Goal: Navigation & Orientation: Find specific page/section

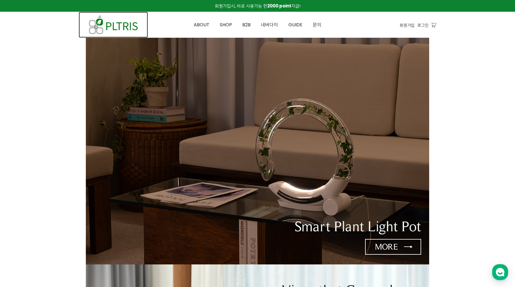
click at [129, 22] on img at bounding box center [113, 25] width 69 height 26
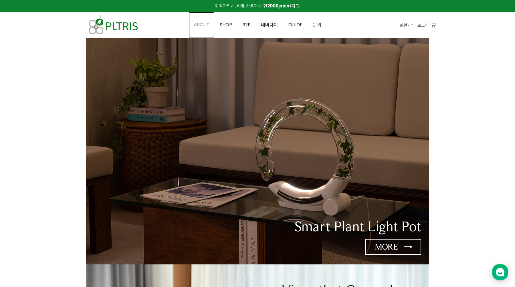
click at [206, 21] on span "ABOUT" at bounding box center [202, 24] width 16 height 7
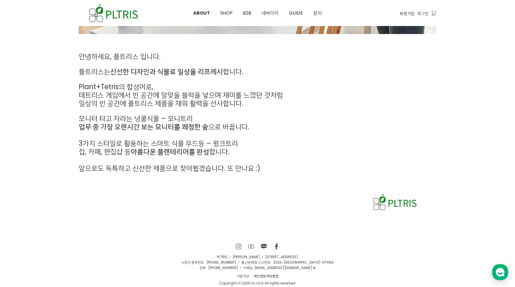
scroll to position [254, 0]
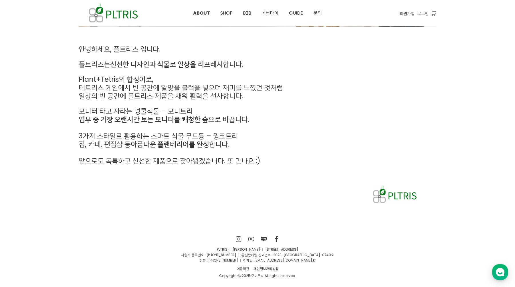
click at [387, 192] on img at bounding box center [394, 194] width 50 height 22
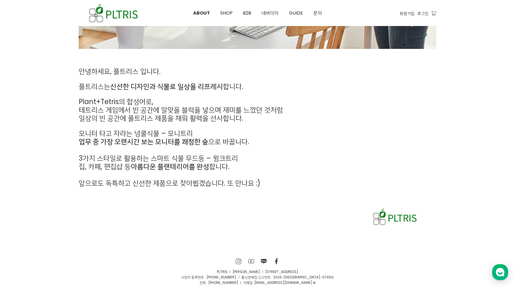
scroll to position [229, 0]
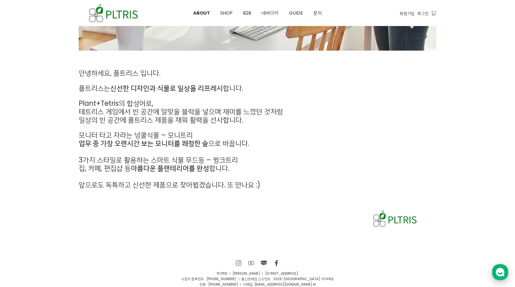
click at [502, 270] on use "button" at bounding box center [500, 272] width 9 height 9
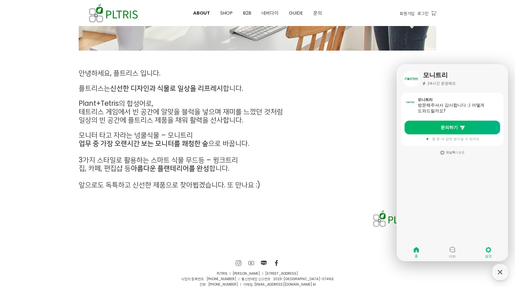
click at [484, 247] on link "설정" at bounding box center [488, 252] width 36 height 14
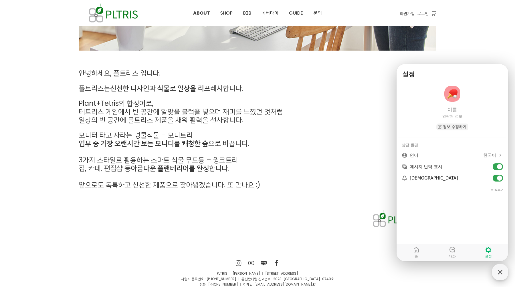
click at [502, 268] on icon "button" at bounding box center [500, 272] width 10 height 10
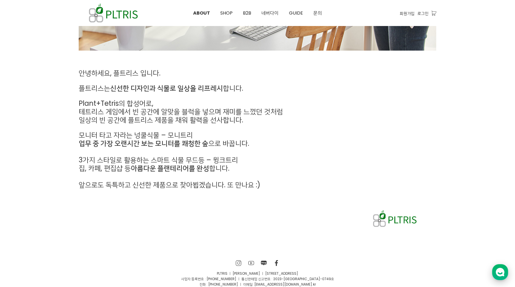
click at [502, 268] on icon "button" at bounding box center [500, 272] width 10 height 10
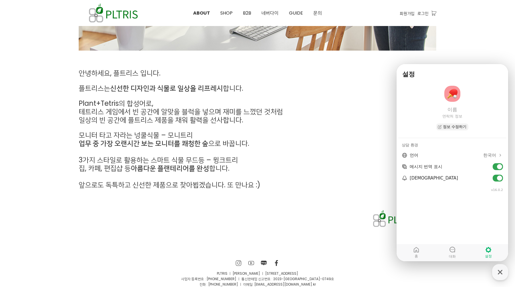
click at [311, 134] on p "모니터 타고 자라는 넝쿨식물 – 모니트리" at bounding box center [212, 135] width 266 height 8
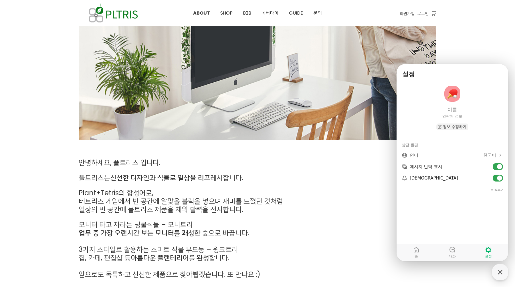
scroll to position [0, 0]
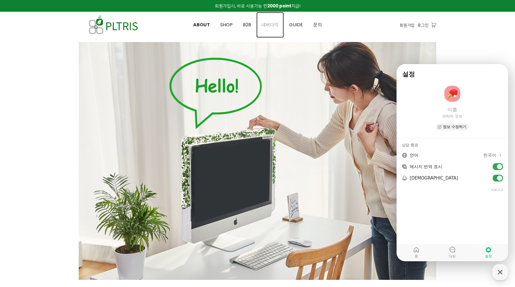
click at [260, 35] on link "네버다이" at bounding box center [269, 25] width 27 height 26
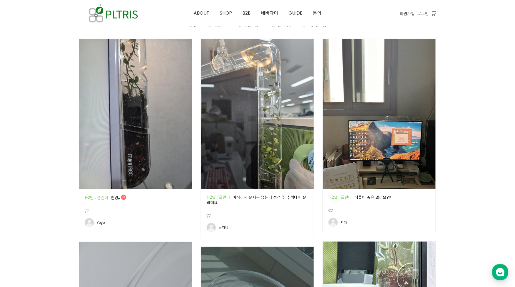
scroll to position [297, 0]
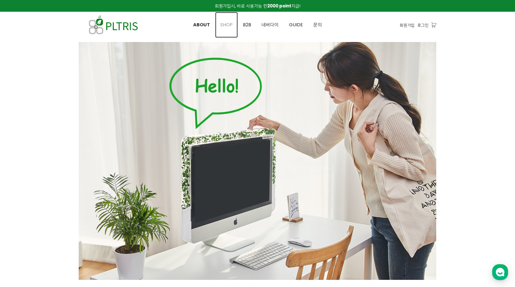
click at [224, 27] on span "SHOP" at bounding box center [226, 24] width 12 height 7
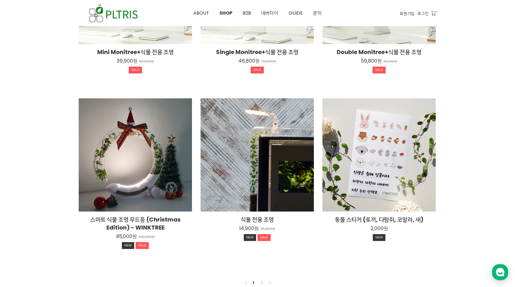
scroll to position [403, 0]
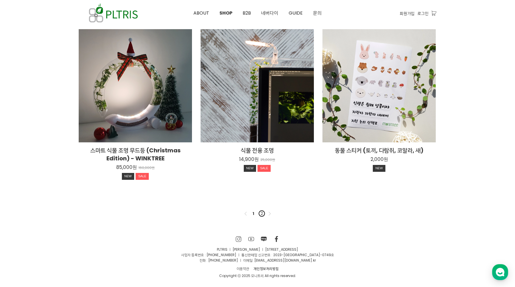
click at [264, 213] on link "2" at bounding box center [261, 213] width 7 height 7
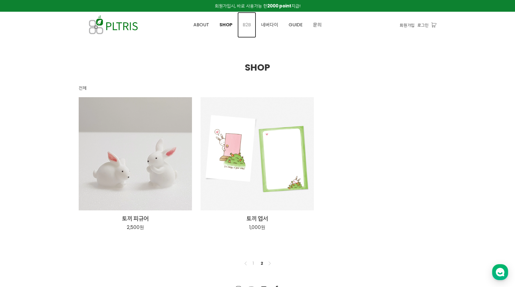
click at [250, 23] on span "B2B" at bounding box center [246, 24] width 8 height 7
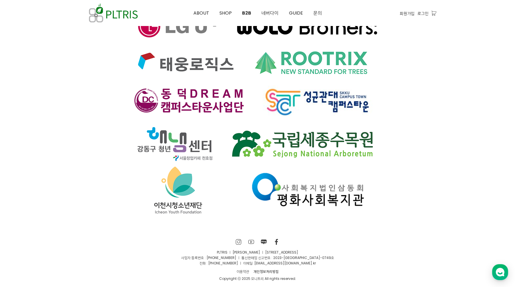
scroll to position [4226, 0]
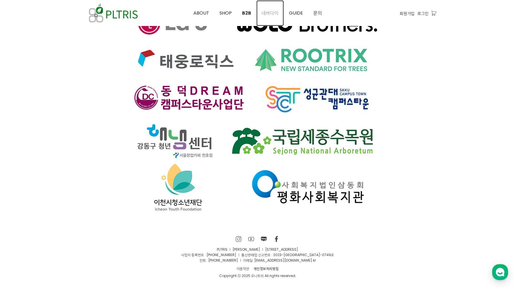
click at [273, 11] on span "네버다이" at bounding box center [269, 13] width 17 height 7
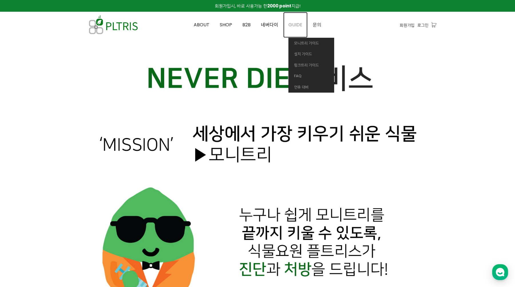
click at [295, 27] on span "GUIDE" at bounding box center [295, 24] width 14 height 7
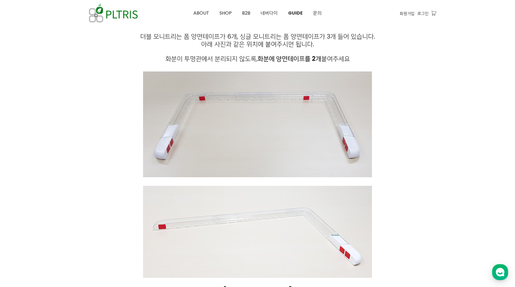
scroll to position [371, 0]
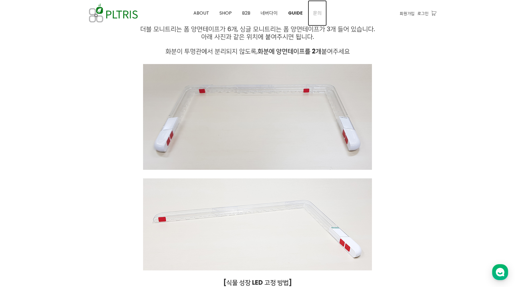
click at [313, 11] on span "문의" at bounding box center [317, 13] width 9 height 7
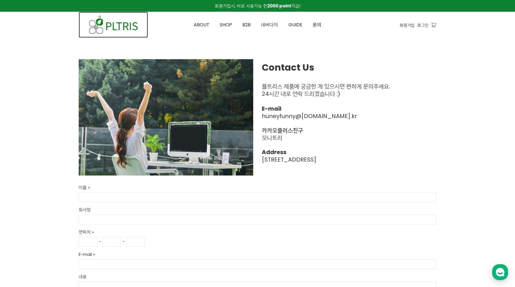
click at [122, 19] on img at bounding box center [113, 25] width 69 height 26
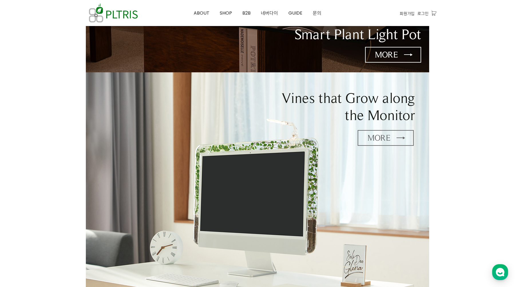
scroll to position [192, 0]
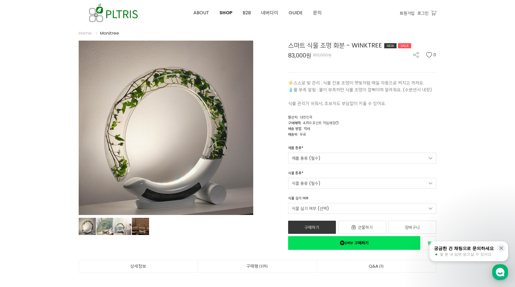
click at [318, 95] on p at bounding box center [362, 96] width 148 height 7
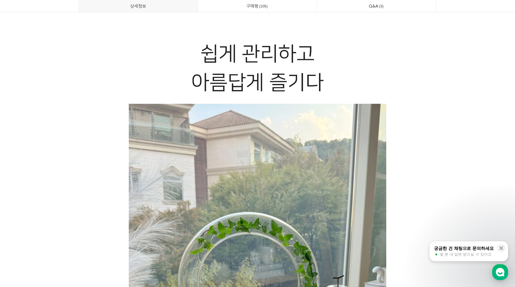
scroll to position [825, 0]
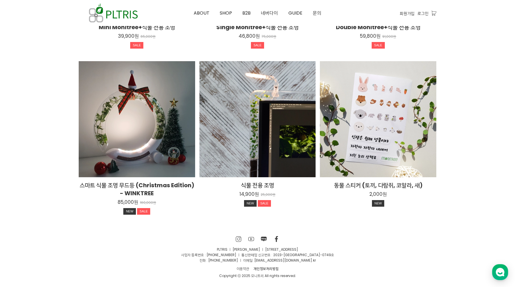
scroll to position [1035, 0]
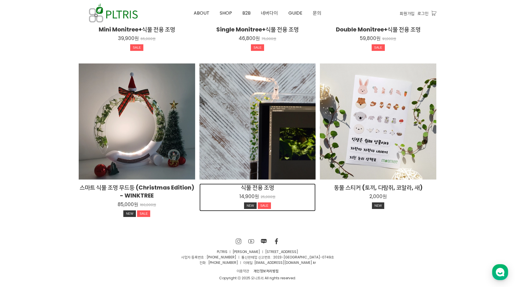
click at [259, 193] on div "14,900원 25,000원" at bounding box center [257, 196] width 116 height 7
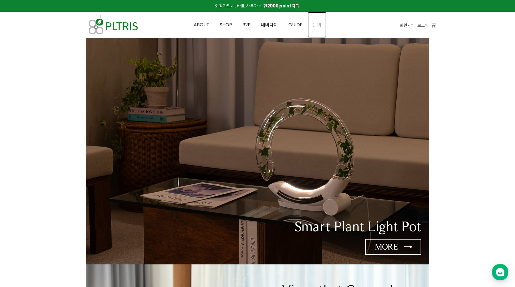
click at [317, 25] on span "문의" at bounding box center [317, 24] width 9 height 7
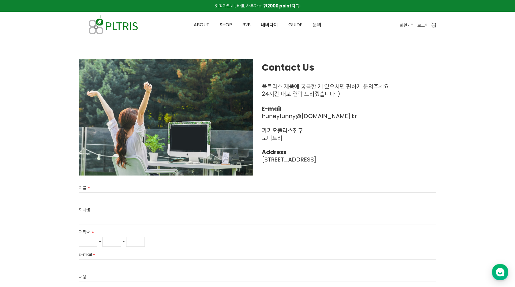
click at [433, 25] on icon at bounding box center [433, 25] width 5 height 5
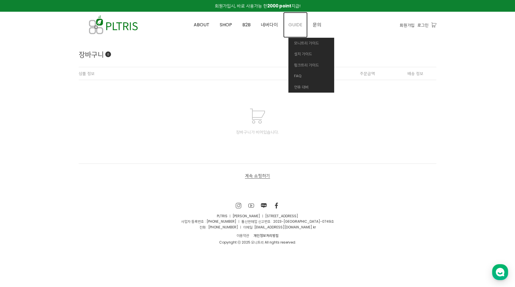
click at [291, 31] on link "GUIDE" at bounding box center [295, 25] width 24 height 26
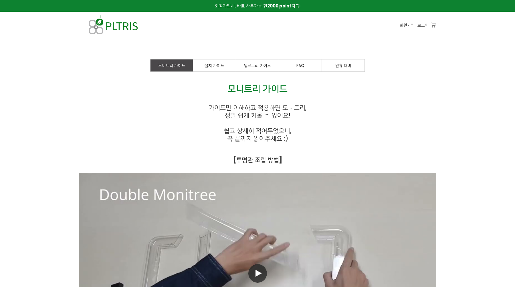
click at [291, 31] on div "ABOUT SHOP B2B 네버다이 GUIDE 모니트리 가이드 설치 가이드 윙크트리 가이드 FAQ 연휴 대비 문의 ABOUT SHOP B2B …" at bounding box center [257, 25] width 144 height 26
click at [269, 61] on link "윙크트리 가이드" at bounding box center [257, 65] width 43 height 12
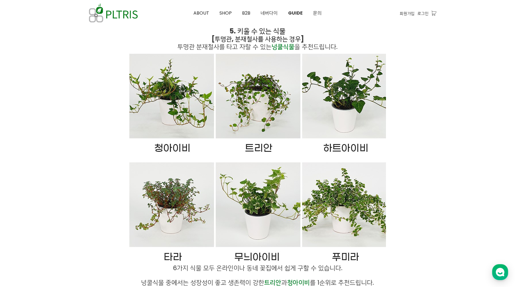
scroll to position [1658, 0]
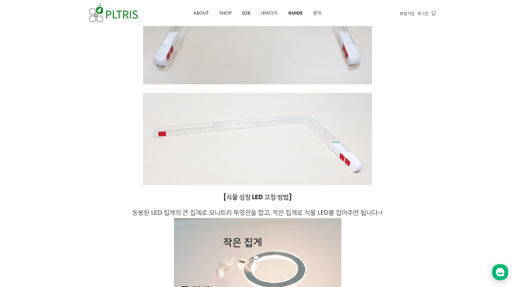
scroll to position [540, 0]
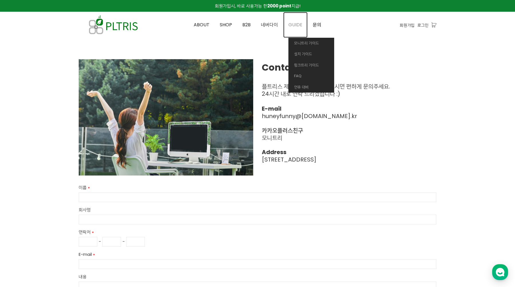
click at [295, 19] on link "GUIDE" at bounding box center [295, 25] width 24 height 26
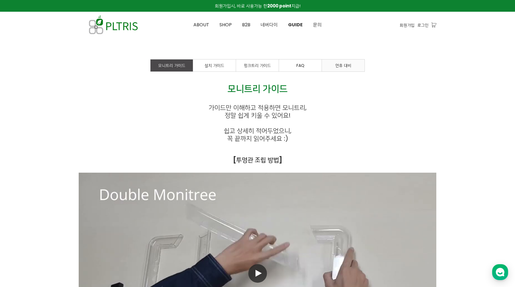
click at [343, 69] on link "연휴 대비" at bounding box center [343, 65] width 43 height 12
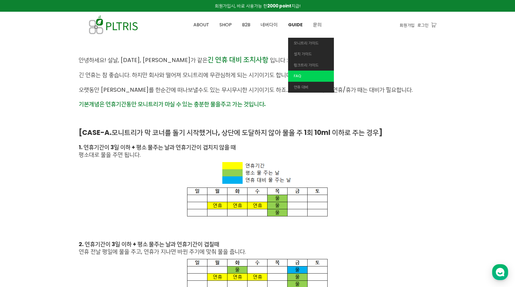
click at [296, 78] on span "FAQ" at bounding box center [297, 75] width 7 height 5
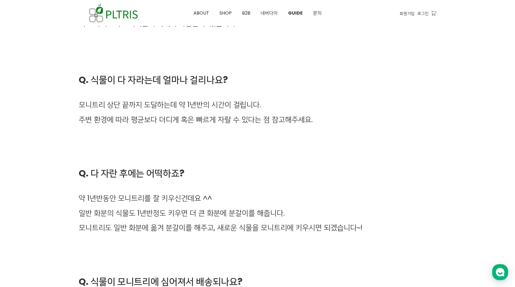
scroll to position [1707, 0]
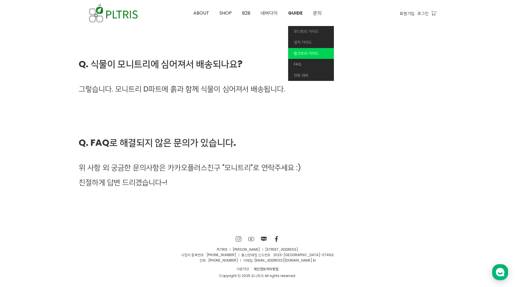
click at [299, 56] on span "윙크트리 가이드" at bounding box center [306, 53] width 25 height 5
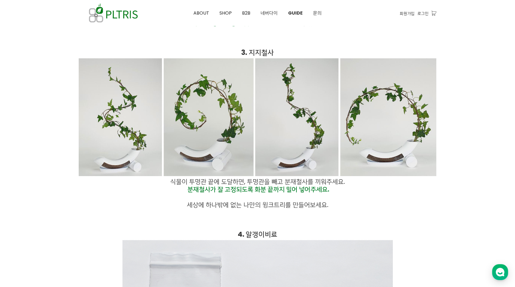
scroll to position [1241, 0]
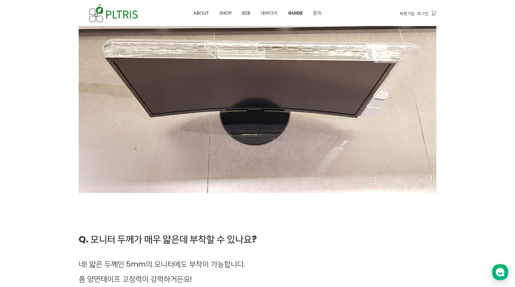
scroll to position [870, 0]
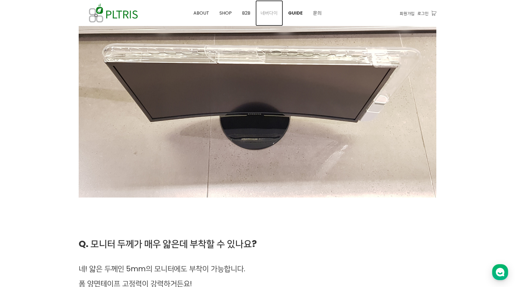
click at [271, 11] on span "네버다이" at bounding box center [268, 13] width 17 height 7
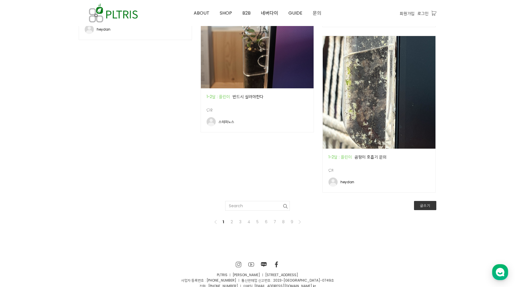
scroll to position [939, 0]
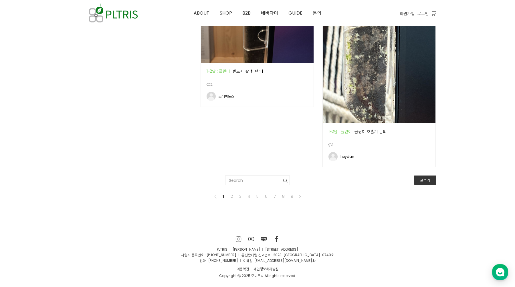
click at [240, 240] on icon at bounding box center [239, 239] width 6 height 6
